Goal: Task Accomplishment & Management: Use online tool/utility

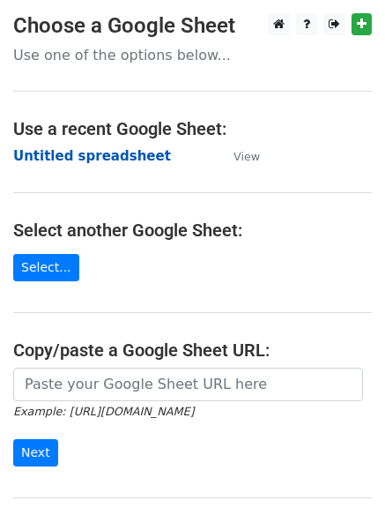
click at [66, 160] on strong "Untitled spreadsheet" at bounding box center [92, 156] width 158 height 16
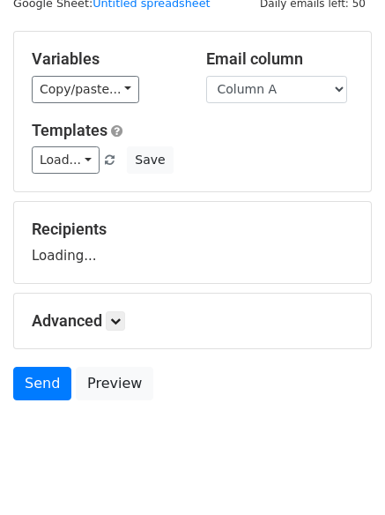
scroll to position [100, 0]
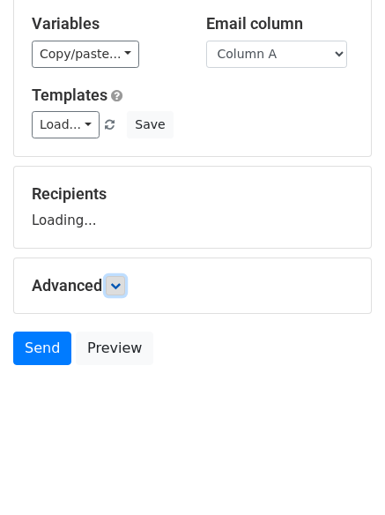
drag, startPoint x: 121, startPoint y: 291, endPoint x: 223, endPoint y: 294, distance: 102.3
click at [121, 290] on link at bounding box center [115, 285] width 19 height 19
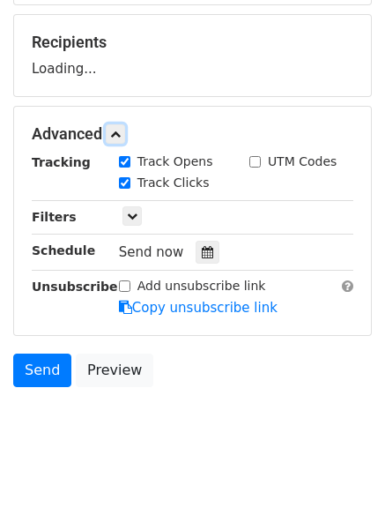
scroll to position [272, 0]
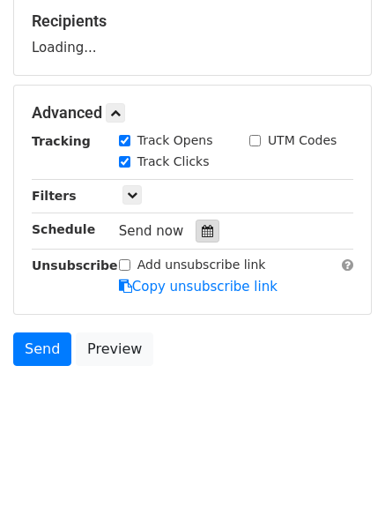
click at [202, 234] on icon at bounding box center [207, 231] width 11 height 12
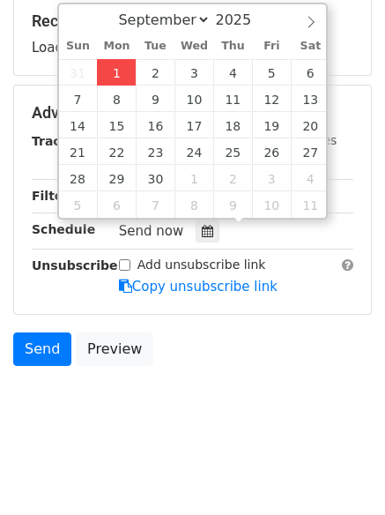
type input "2025-09-01 12:00"
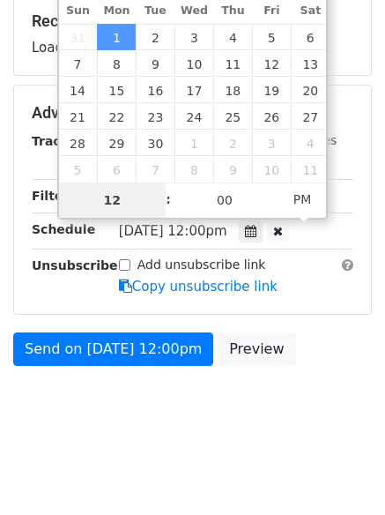
type input "4"
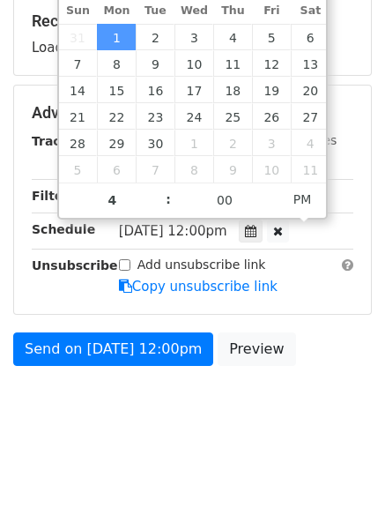
type input "2025-09-01 16:00"
click at [139, 437] on body "New Campaign Daily emails left: 50 Google Sheet: Untitled spreadsheet Variables…" at bounding box center [192, 93] width 385 height 704
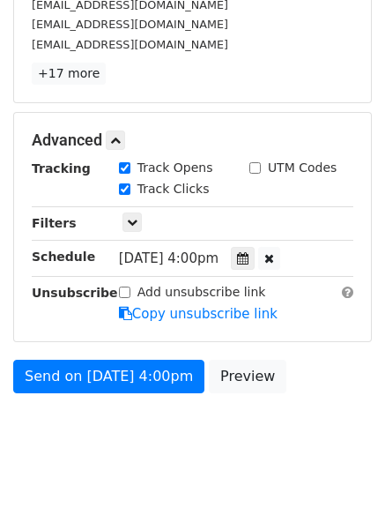
scroll to position [337, 0]
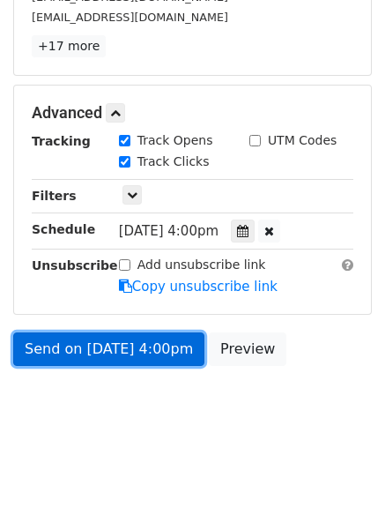
click at [99, 346] on link "Send on Sep 1 at 4:00pm" at bounding box center [108, 348] width 191 height 33
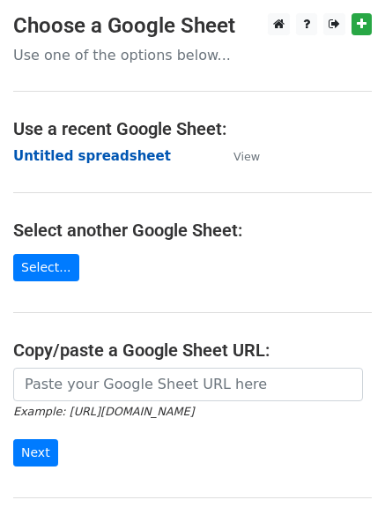
click at [67, 160] on strong "Untitled spreadsheet" at bounding box center [92, 156] width 158 height 16
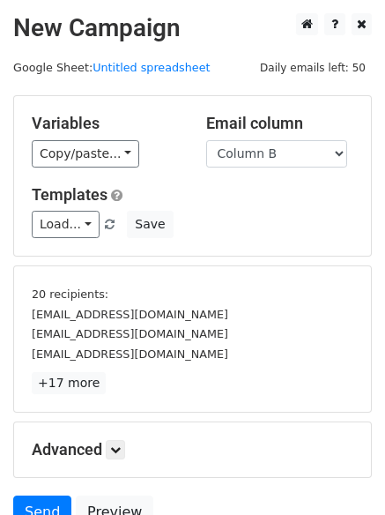
select select "Column B"
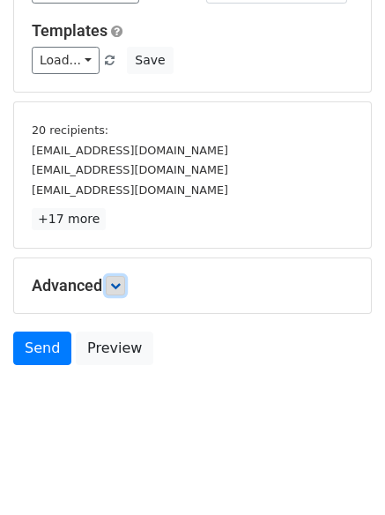
click at [110, 279] on link at bounding box center [115, 285] width 19 height 19
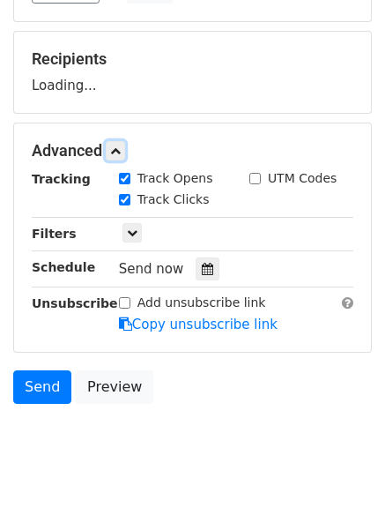
scroll to position [272, 0]
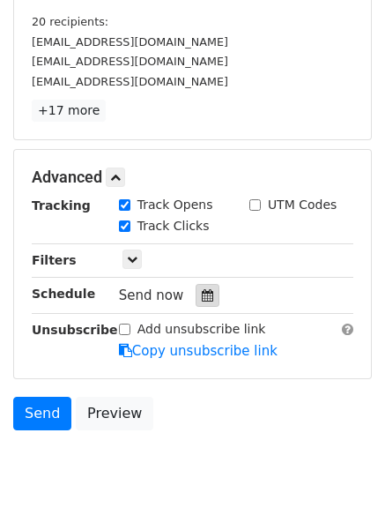
click at [202, 294] on icon at bounding box center [207, 295] width 11 height 12
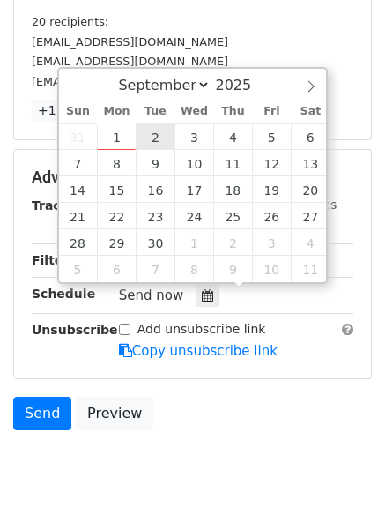
type input "2025-09-02 12:00"
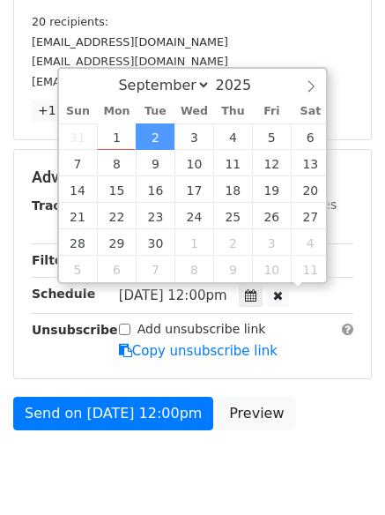
scroll to position [1, 0]
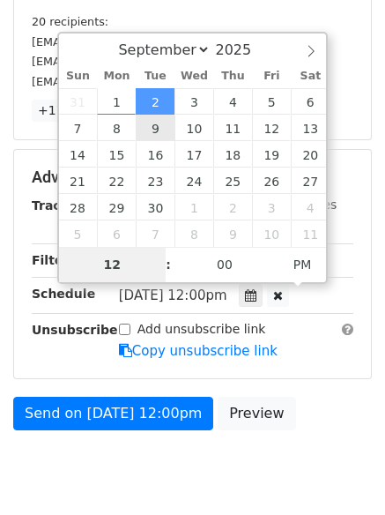
type input "5"
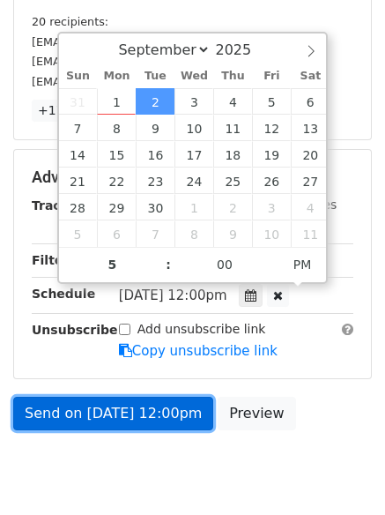
type input "2025-09-02 17:00"
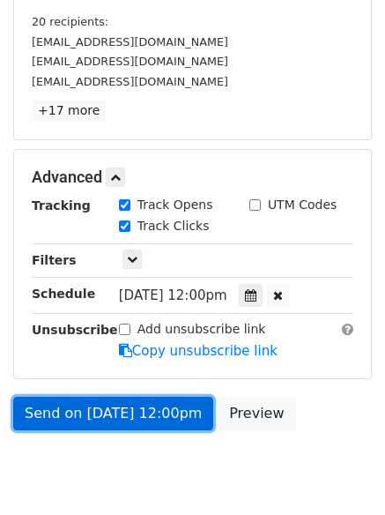
click at [101, 413] on link "Send on Sep 2 at 12:00pm" at bounding box center [113, 413] width 200 height 33
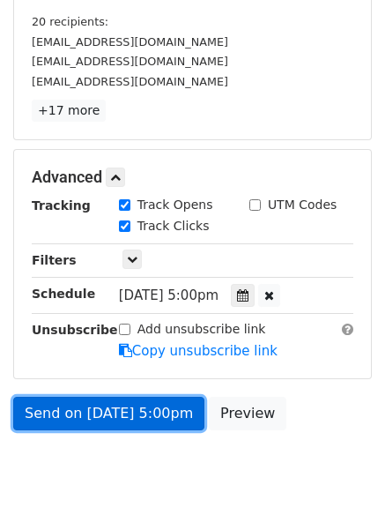
click at [101, 413] on link "Send on Sep 2 at 5:00pm" at bounding box center [108, 413] width 191 height 33
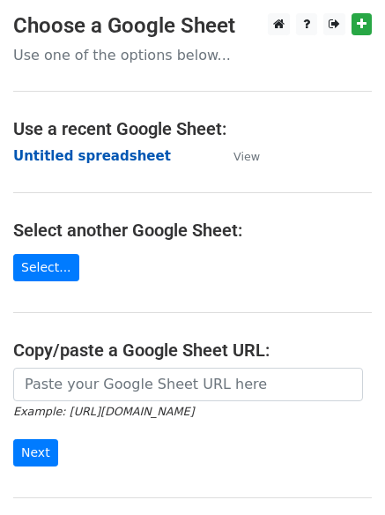
click at [45, 152] on strong "Untitled spreadsheet" at bounding box center [92, 156] width 158 height 16
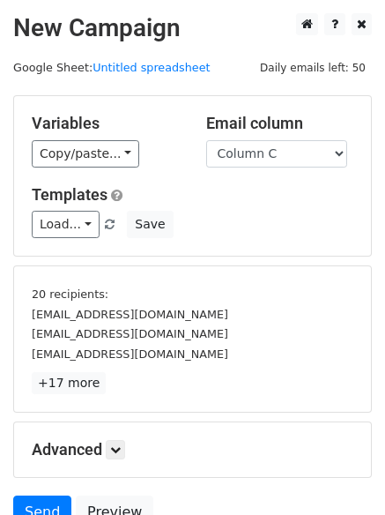
select select "Column C"
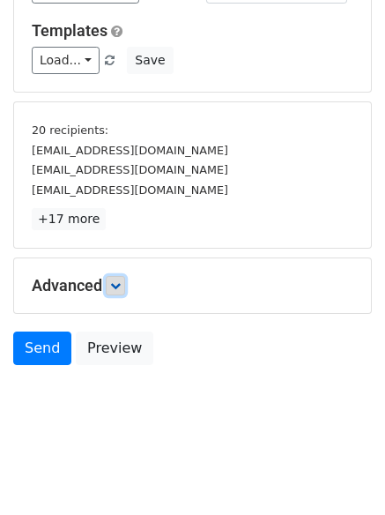
click at [117, 287] on icon at bounding box center [115, 285] width 11 height 11
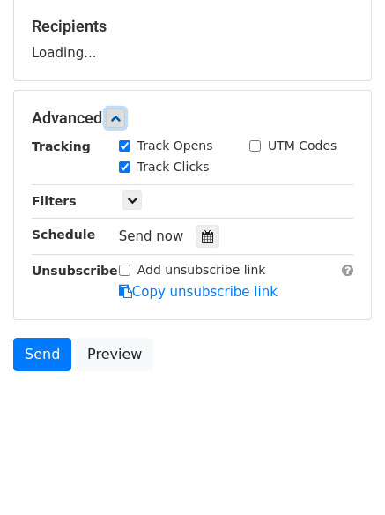
scroll to position [268, 0]
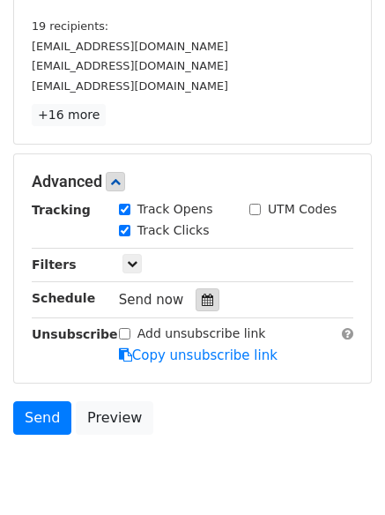
click at [205, 299] on icon at bounding box center [207, 300] width 11 height 12
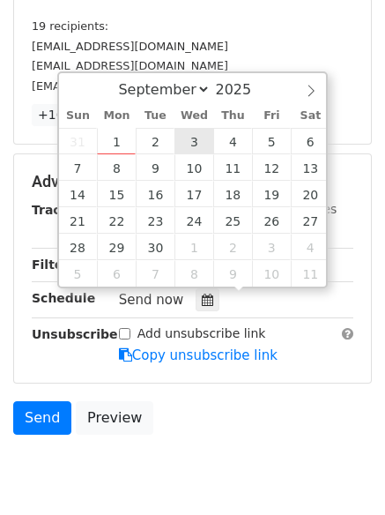
type input "2025-09-03 12:00"
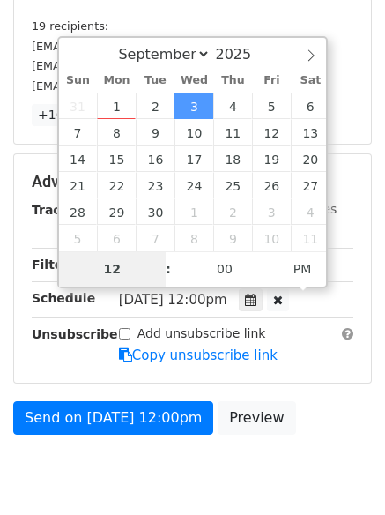
type input "6"
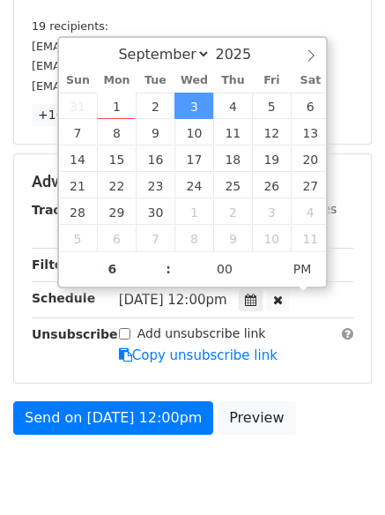
type input "2025-09-03 18:00"
click at [163, 470] on html "New Campaign Daily emails left: 50 Google Sheet: Untitled spreadsheet Variables…" at bounding box center [192, 158] width 385 height 852
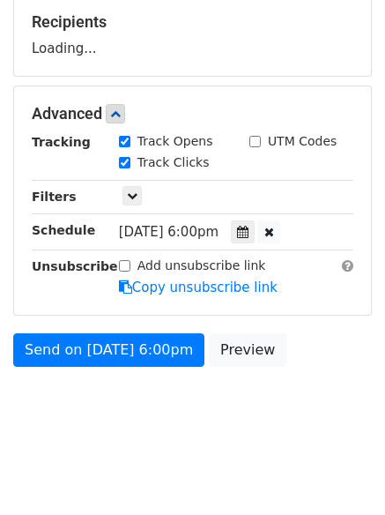
scroll to position [272, 0]
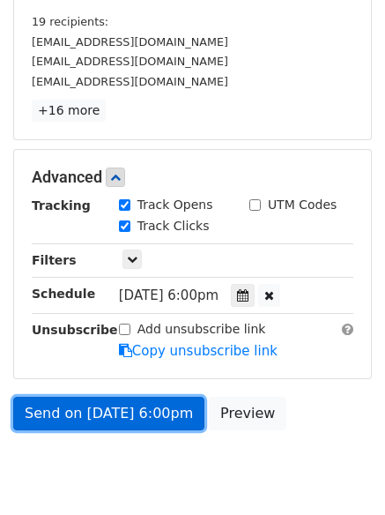
click at [110, 410] on link "Send on Sep 3 at 6:00pm" at bounding box center [108, 413] width 191 height 33
click at [111, 410] on link "Send on Sep 3 at 6:00pm" at bounding box center [108, 413] width 191 height 33
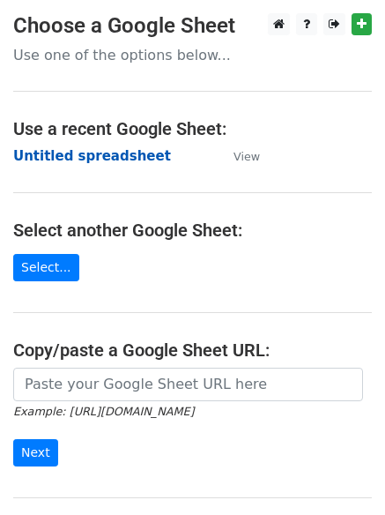
click at [53, 153] on strong "Untitled spreadsheet" at bounding box center [92, 156] width 158 height 16
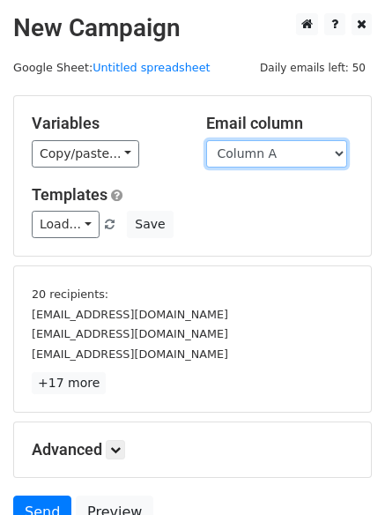
click at [288, 154] on select "Column A Column B Column C Column D Column E" at bounding box center [276, 153] width 141 height 27
select select "Column D"
click at [206, 140] on select "Column A Column B Column C Column D Column E" at bounding box center [276, 153] width 141 height 27
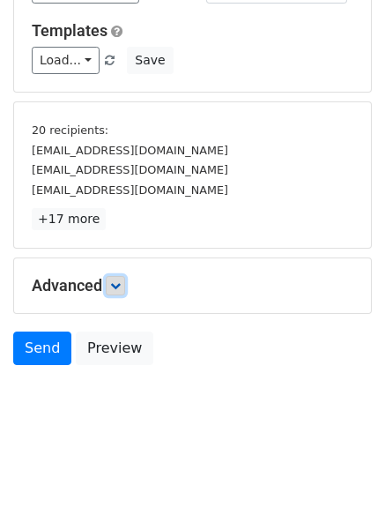
click at [117, 294] on link at bounding box center [115, 285] width 19 height 19
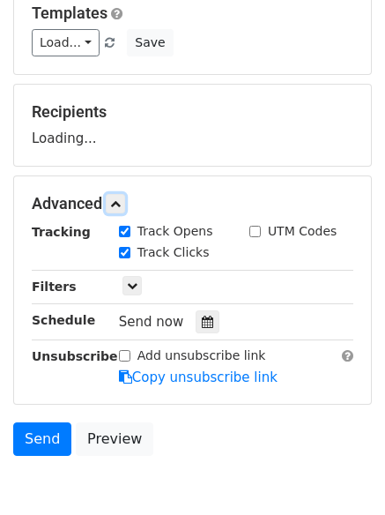
scroll to position [263, 0]
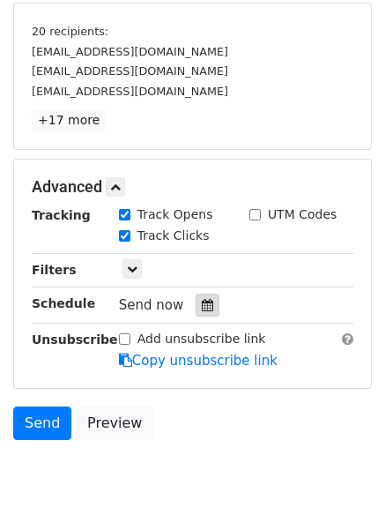
click at [202, 307] on icon at bounding box center [207, 305] width 11 height 12
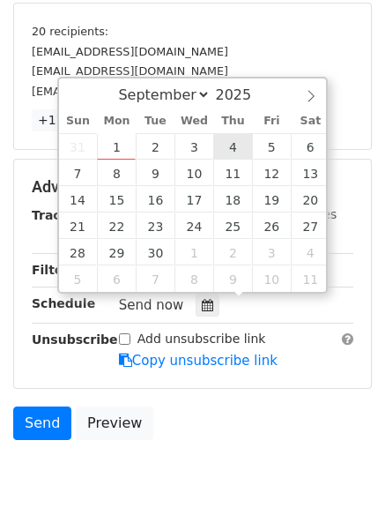
type input "2025-09-04 12:00"
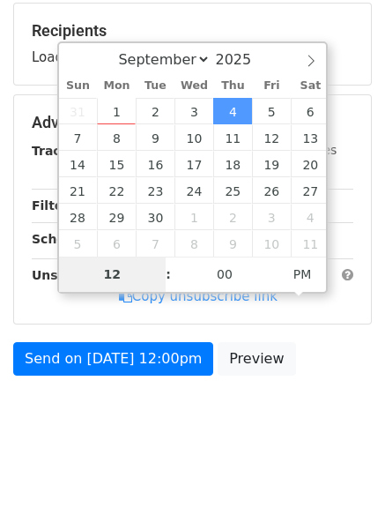
type input "7"
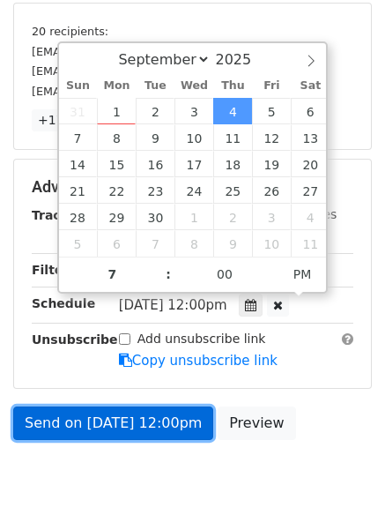
type input "2025-09-04 19:00"
click at [139, 420] on link "Send on Sep 4 at 12:00pm" at bounding box center [113, 422] width 200 height 33
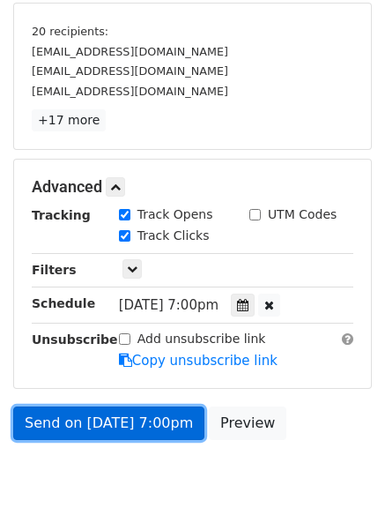
click at [139, 420] on link "Send on Sep 4 at 7:00pm" at bounding box center [108, 422] width 191 height 33
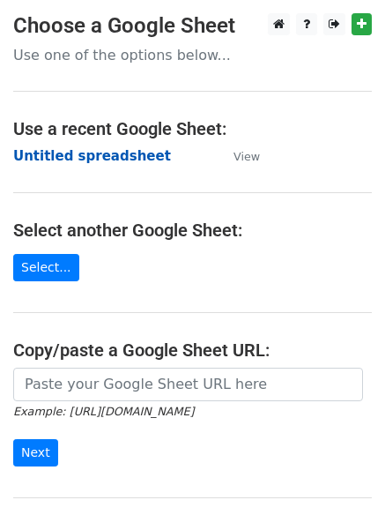
click at [56, 152] on strong "Untitled spreadsheet" at bounding box center [92, 156] width 158 height 16
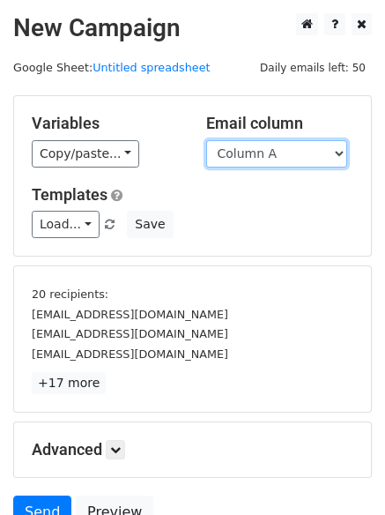
click at [299, 160] on select "Column A Column B Column C Column D Column E" at bounding box center [276, 153] width 141 height 27
select select "Column E"
click at [206, 140] on select "Column A Column B Column C Column D Column E" at bounding box center [276, 153] width 141 height 27
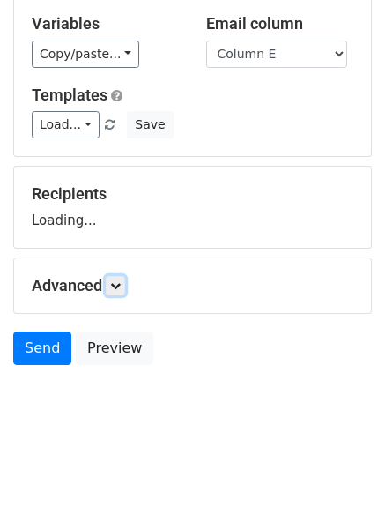
drag, startPoint x: 126, startPoint y: 283, endPoint x: 183, endPoint y: 301, distance: 60.0
click at [124, 283] on link at bounding box center [115, 285] width 19 height 19
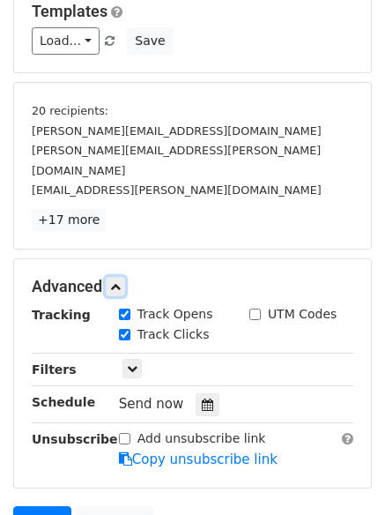
scroll to position [252, 0]
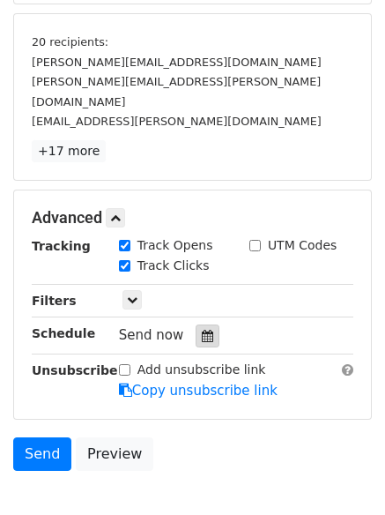
click at [197, 324] on div at bounding box center [208, 335] width 24 height 23
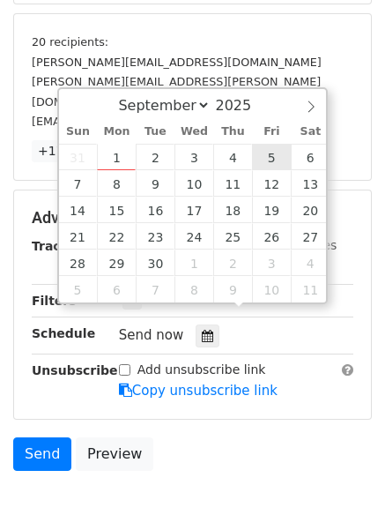
type input "[DATE] 12:00"
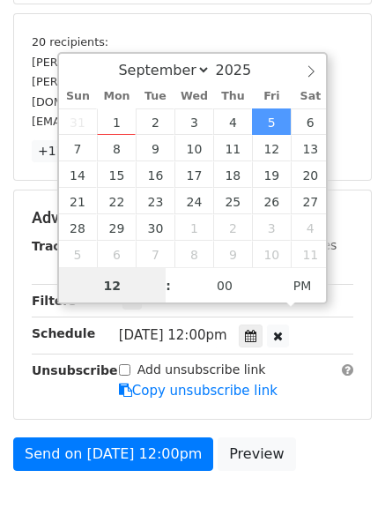
scroll to position [1, 0]
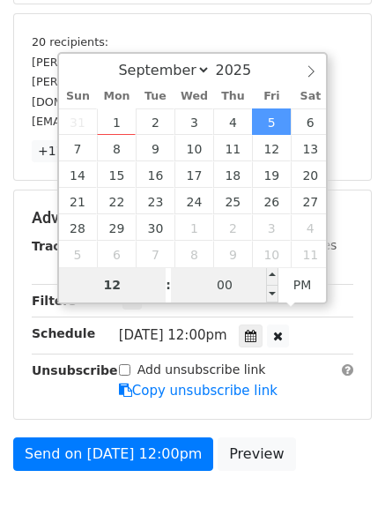
type input "8"
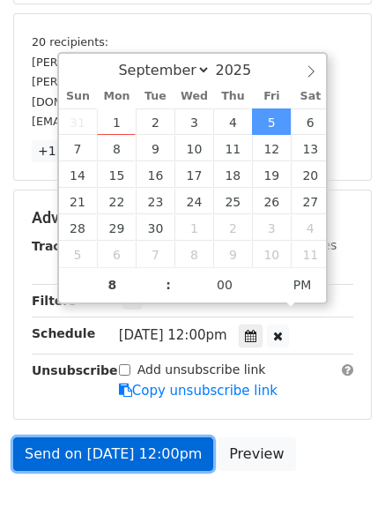
type input "[DATE] 20:00"
click at [110, 443] on link "Send on [DATE] 12:00pm" at bounding box center [113, 453] width 200 height 33
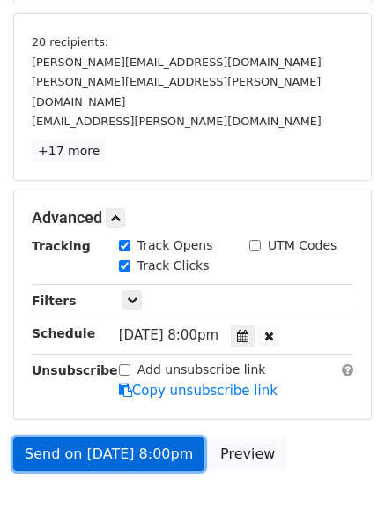
click at [112, 437] on link "Send on [DATE] 8:00pm" at bounding box center [108, 453] width 191 height 33
